Goal: Register for event/course

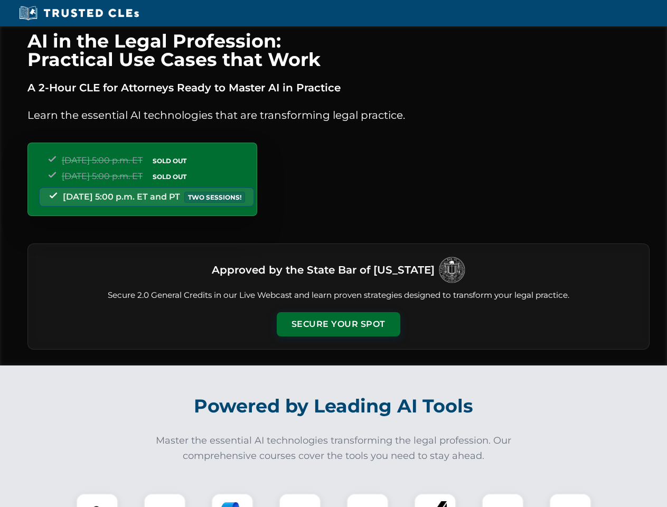
click at [338, 324] on button "Secure Your Spot" at bounding box center [339, 324] width 124 height 24
click at [97, 500] on img at bounding box center [97, 514] width 31 height 31
click at [165, 500] on div at bounding box center [165, 514] width 42 height 42
